Goal: Information Seeking & Learning: Learn about a topic

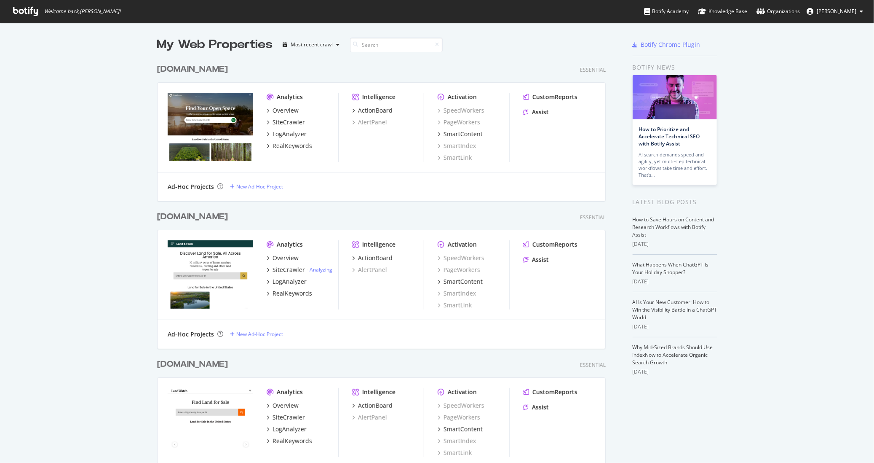
scroll to position [463, 874]
click at [324, 271] on link "Analyzing" at bounding box center [321, 269] width 23 height 7
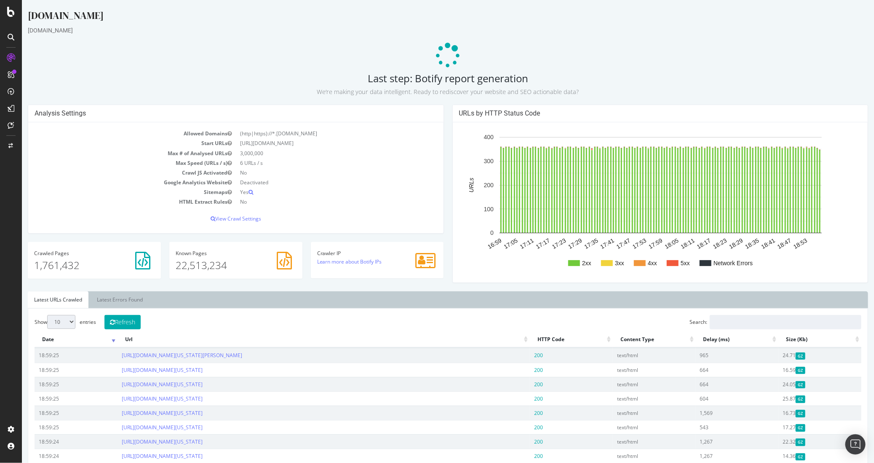
click at [441, 112] on div "Analysis Settings" at bounding box center [235, 113] width 415 height 17
click at [858, 443] on img "Open Intercom Messenger" at bounding box center [855, 444] width 11 height 11
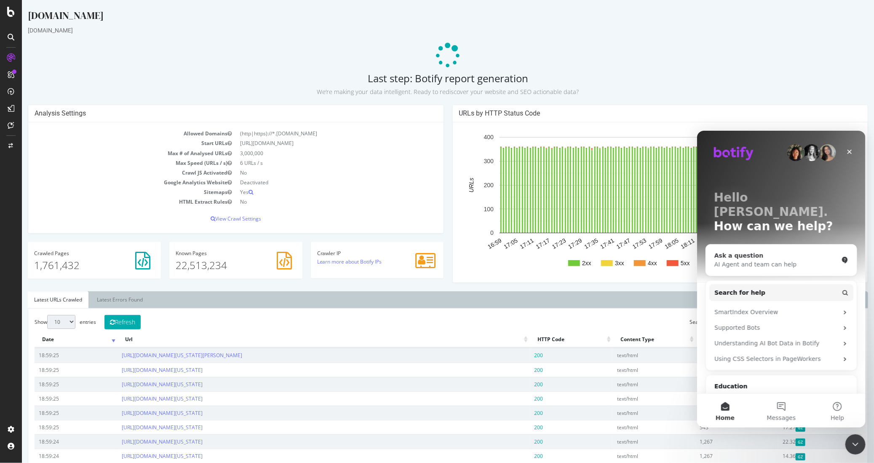
click at [758, 244] on div "Ask a question AI Agent and team can help" at bounding box center [781, 259] width 151 height 31
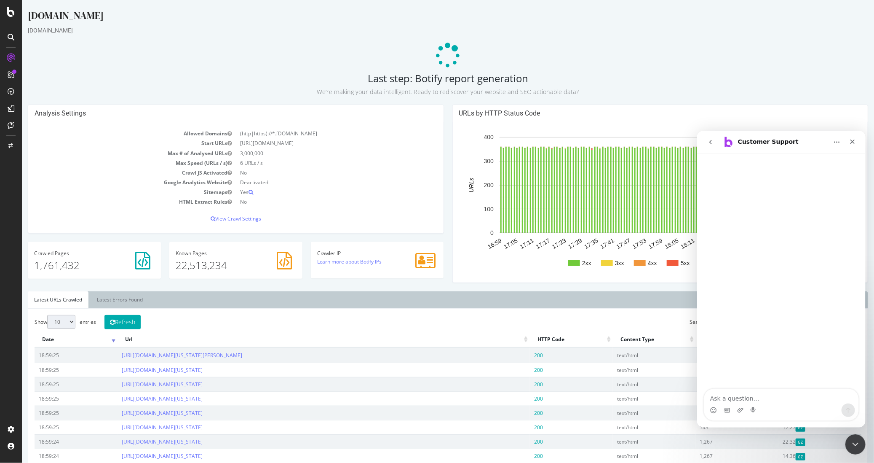
click at [778, 396] on textarea "Ask a question…" at bounding box center [781, 395] width 154 height 14
type textarea "The analysis won't complete on this crawl"
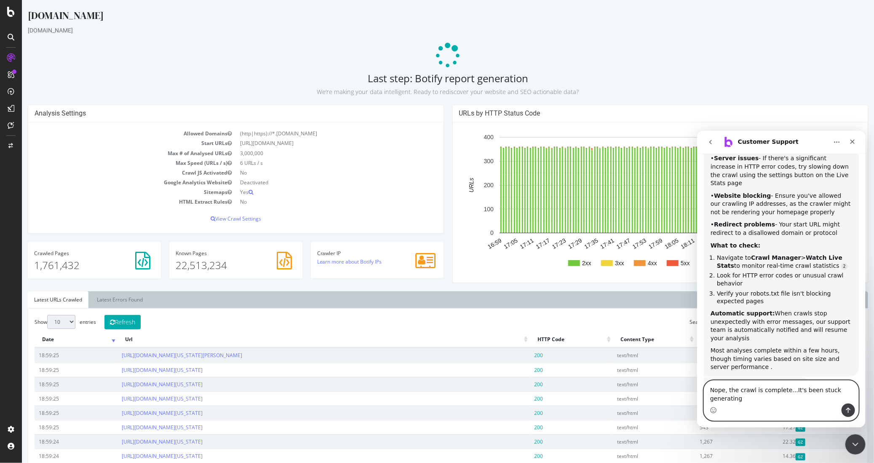
scroll to position [211, 0]
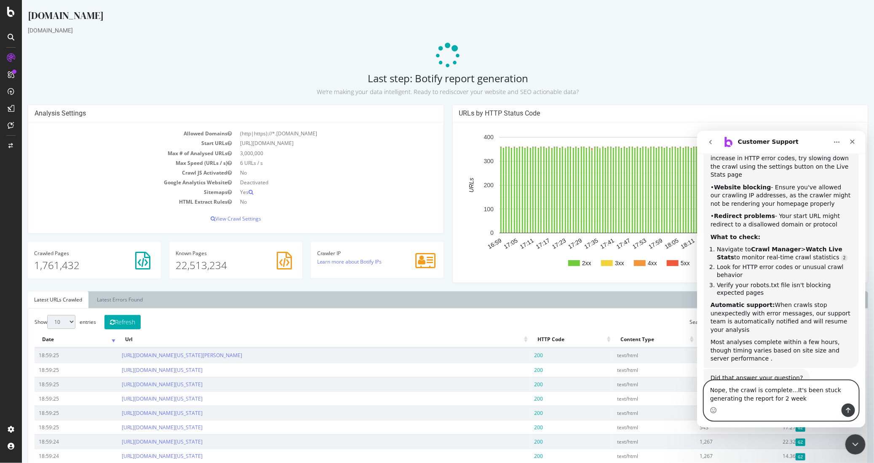
type textarea "Nope, the crawl is complete...It's been stuck generating the report for 2 weeks"
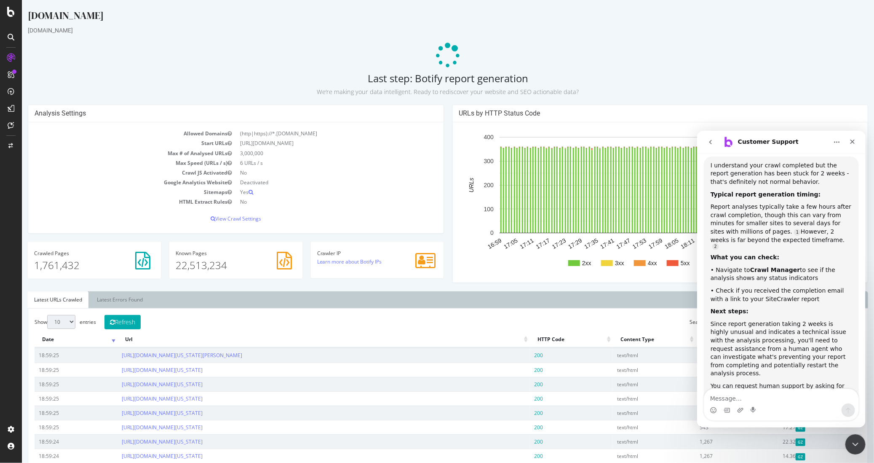
scroll to position [496, 0]
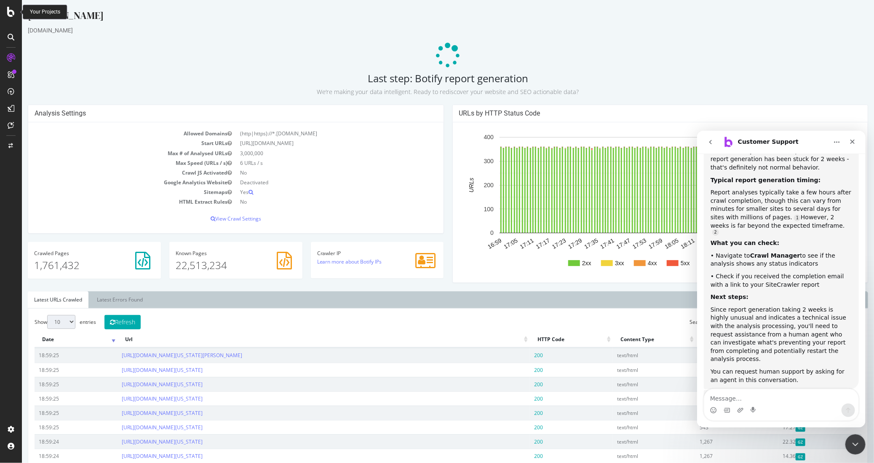
click at [14, 14] on icon at bounding box center [11, 12] width 8 height 10
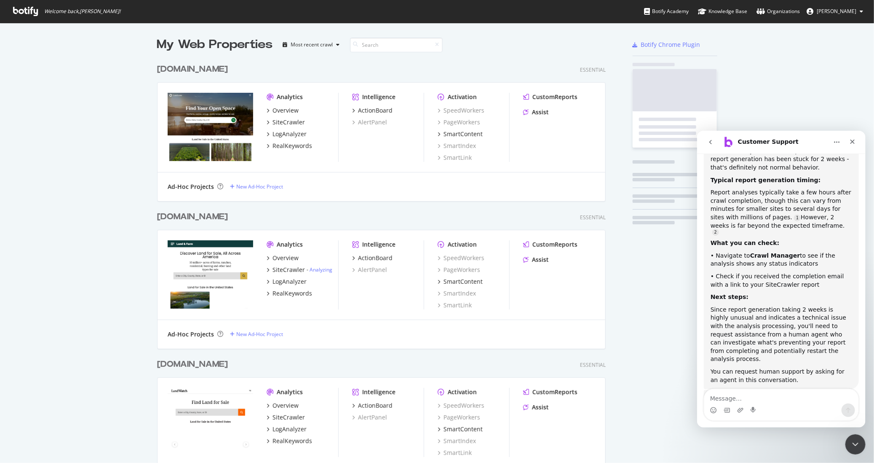
scroll to position [463, 874]
click at [297, 120] on div "SiteCrawler" at bounding box center [289, 122] width 32 height 8
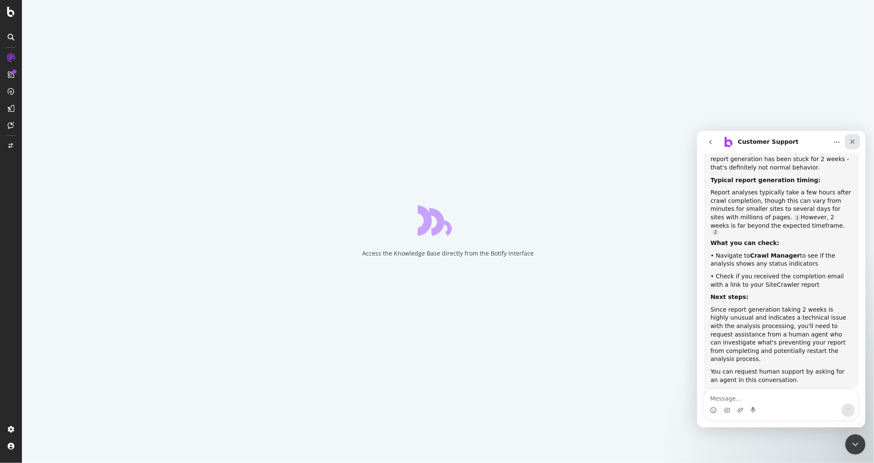
click at [855, 141] on icon "Close" at bounding box center [852, 141] width 7 height 7
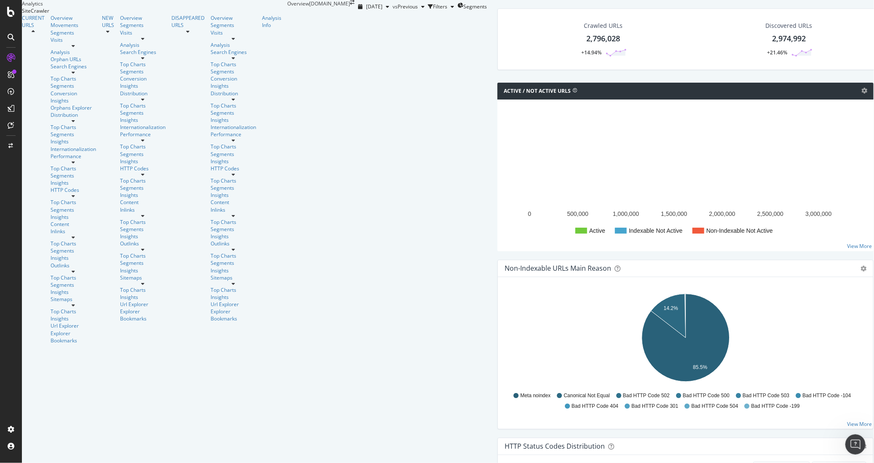
scroll to position [454, 0]
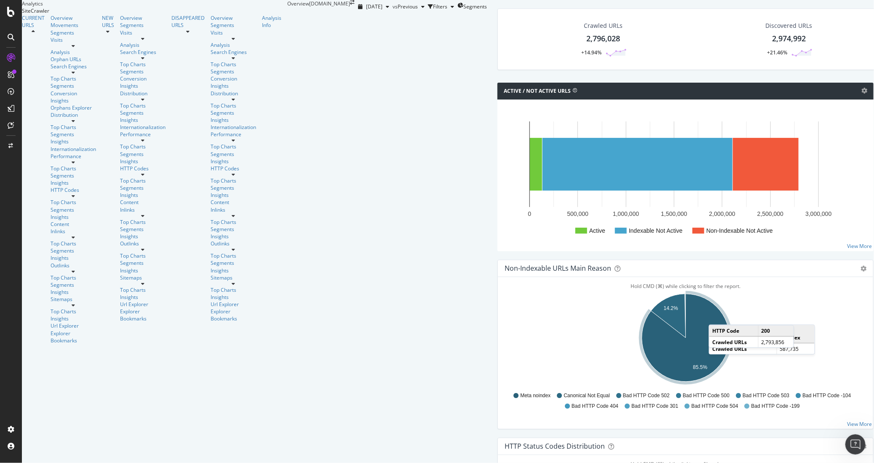
scroll to position [0, 0]
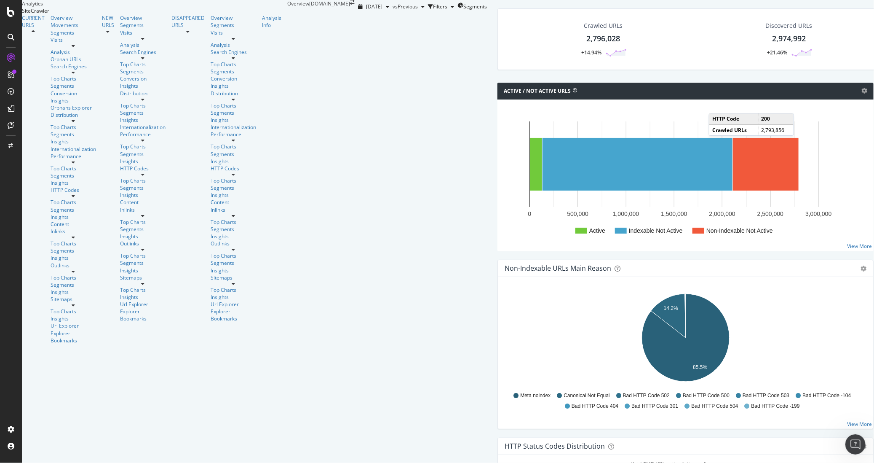
click at [85, 193] on div at bounding box center [73, 195] width 45 height 5
click at [52, 198] on div "Top Charts" at bounding box center [73, 201] width 45 height 7
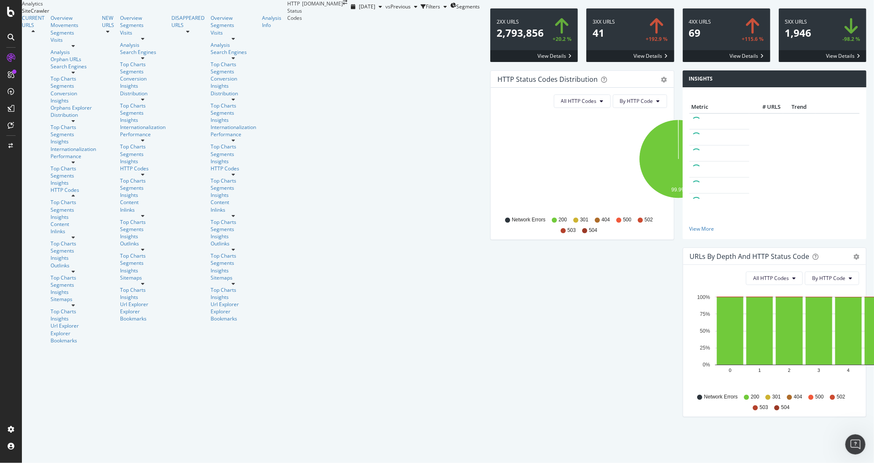
click at [586, 62] on span at bounding box center [630, 34] width 88 height 53
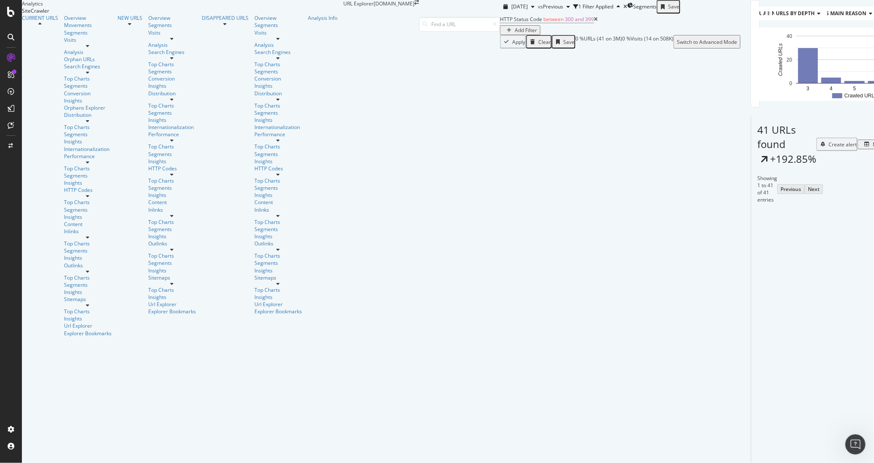
scroll to position [104, 0]
click at [754, 280] on link "https://www.land.com/Jefferson Davis-County-MS/" at bounding box center [834, 287] width 160 height 15
click at [754, 352] on link "https://www.land.com/Le Flore-County-OK/" at bounding box center [823, 356] width 139 height 8
click at [754, 373] on link "[URL][DOMAIN_NAME][US_STATE]" at bounding box center [794, 377] width 81 height 8
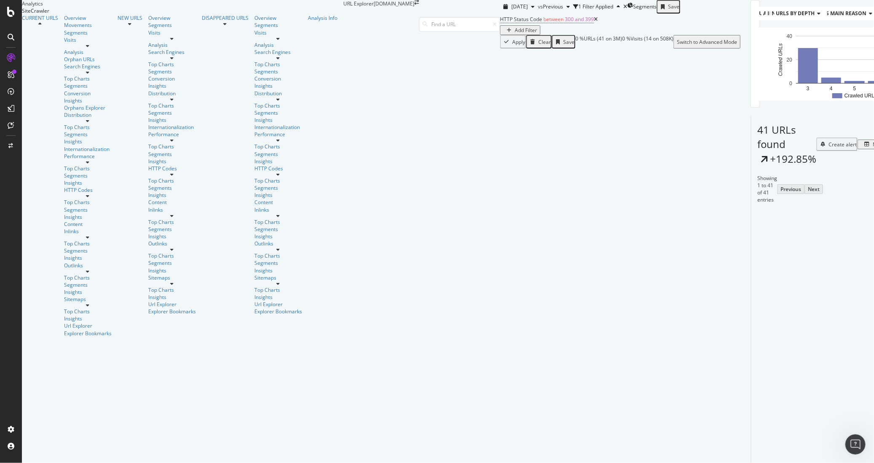
scroll to position [509, 0]
drag, startPoint x: 105, startPoint y: 257, endPoint x: 654, endPoint y: 259, distance: 548.9
copy tbody "https://www.land.com/Dona Ana-County-NM/ 301 https://www.land.com/Dona-Ana-Coun…"
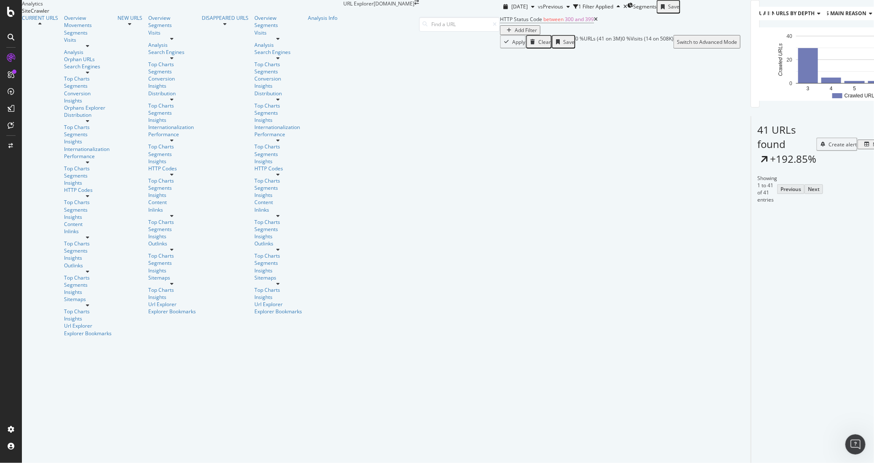
drag, startPoint x: 117, startPoint y: 269, endPoint x: 667, endPoint y: 268, distance: 550.2
copy tbody "https://www.land.com/Prince Georges-County-MD/ 301 https://www.land.com/Prince-…"
drag, startPoint x: 105, startPoint y: 403, endPoint x: 642, endPoint y: 403, distance: 536.7
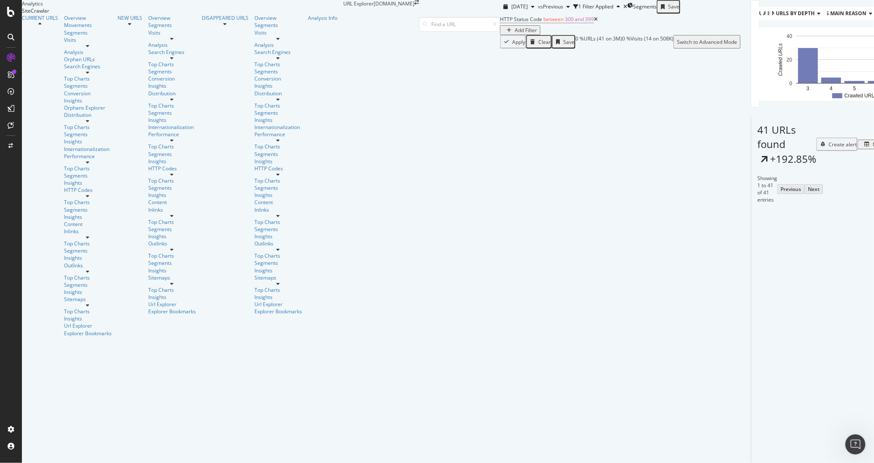
copy tr "https://www.land.com/El Paso-County-CO/ 301 https://www.land.com/El-Paso-County…"
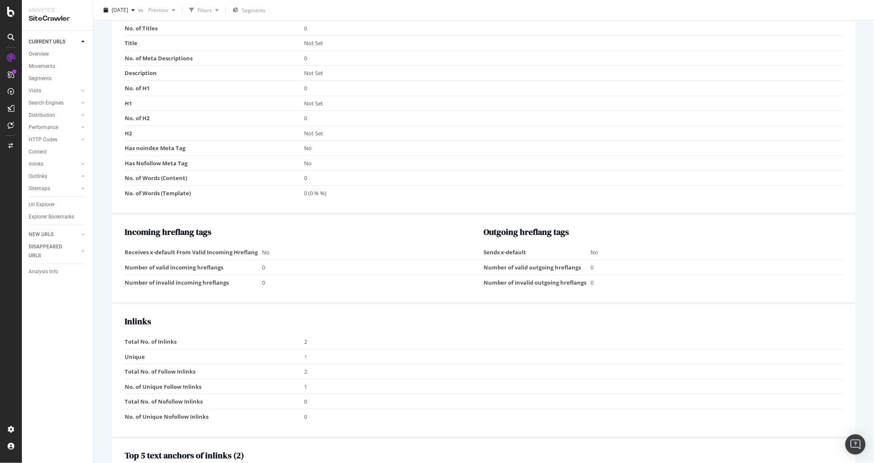
scroll to position [588, 0]
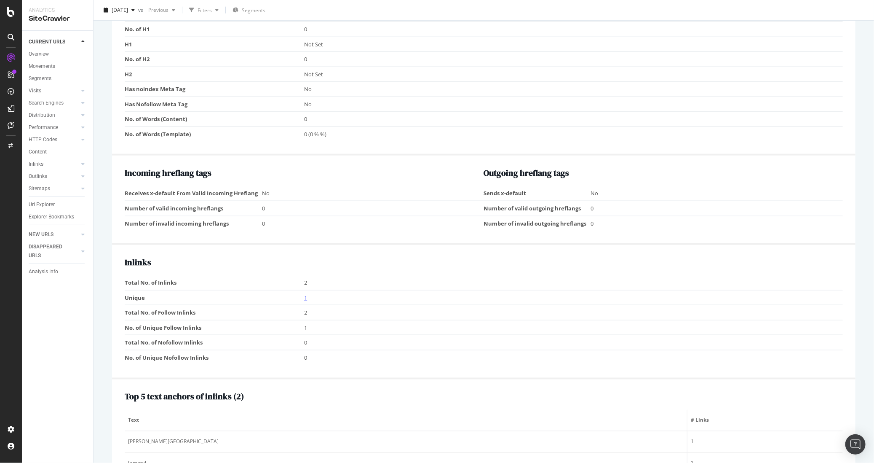
click at [305, 295] on link "1" at bounding box center [305, 298] width 3 height 8
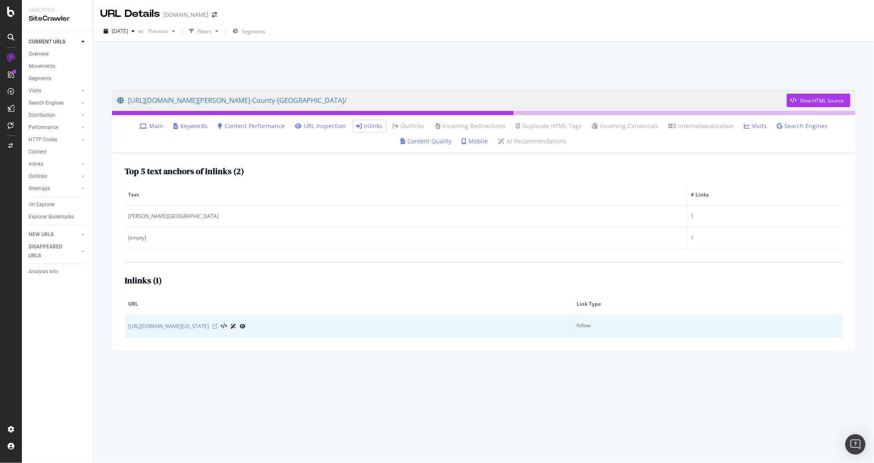
click at [216, 325] on icon at bounding box center [214, 326] width 5 height 5
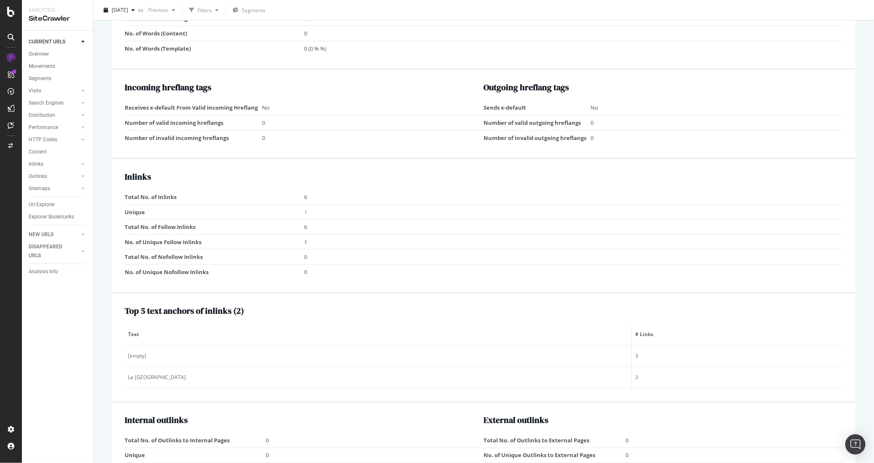
scroll to position [675, 0]
click at [305, 209] on link "1" at bounding box center [305, 211] width 3 height 8
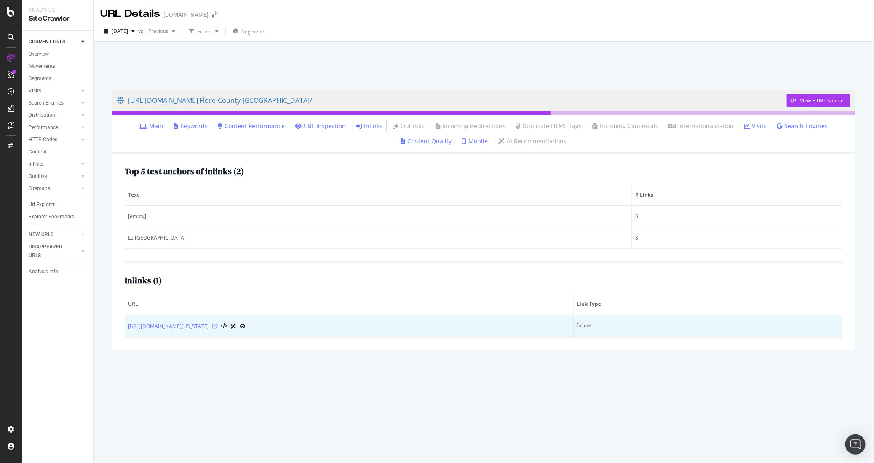
click at [213, 326] on icon at bounding box center [214, 326] width 5 height 5
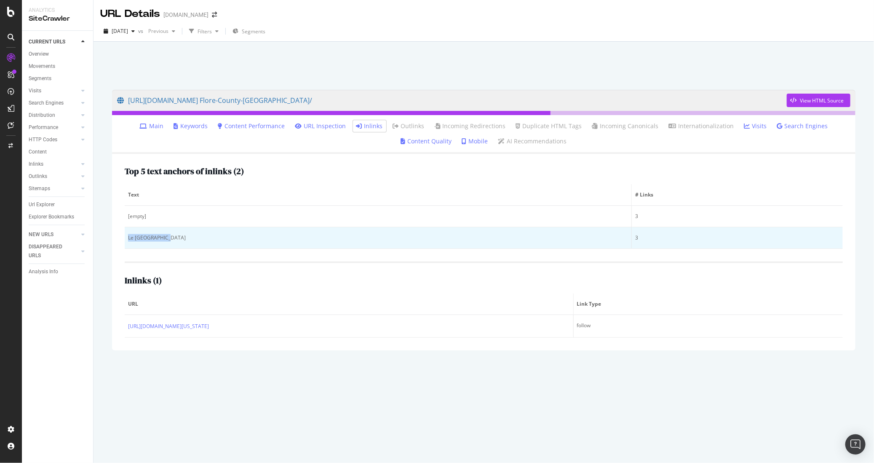
drag, startPoint x: 170, startPoint y: 237, endPoint x: 126, endPoint y: 235, distance: 43.8
click at [126, 235] on td "Le Flore County" at bounding box center [378, 237] width 507 height 21
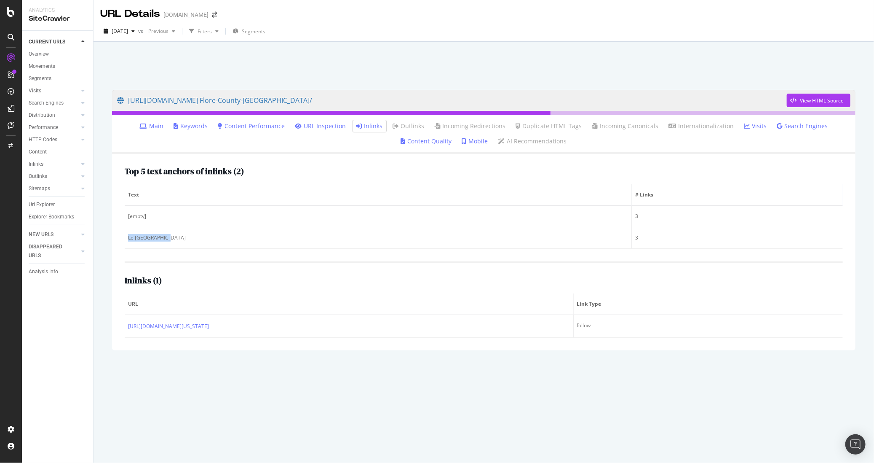
copy div "Le Flore County"
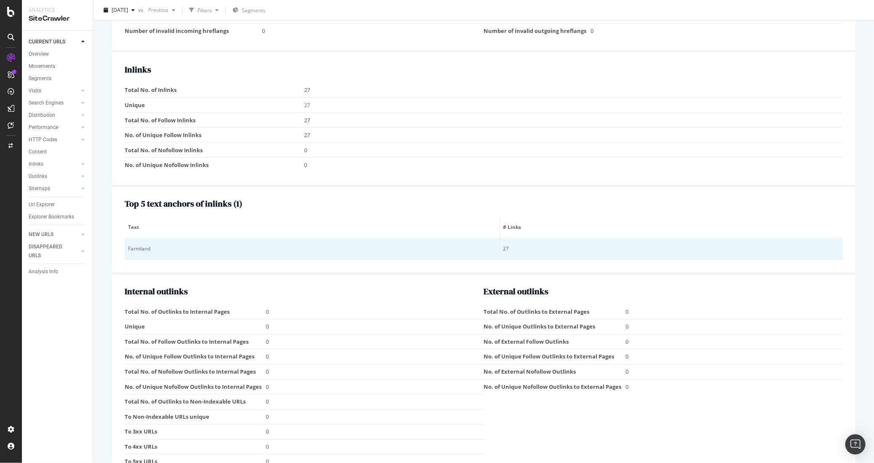
scroll to position [746, 0]
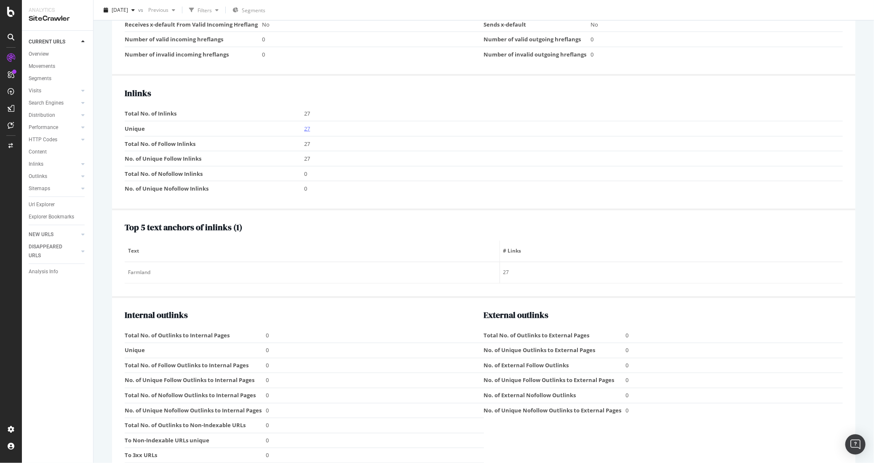
click at [308, 128] on link "27" at bounding box center [307, 129] width 6 height 8
